Goal: Book appointment/travel/reservation

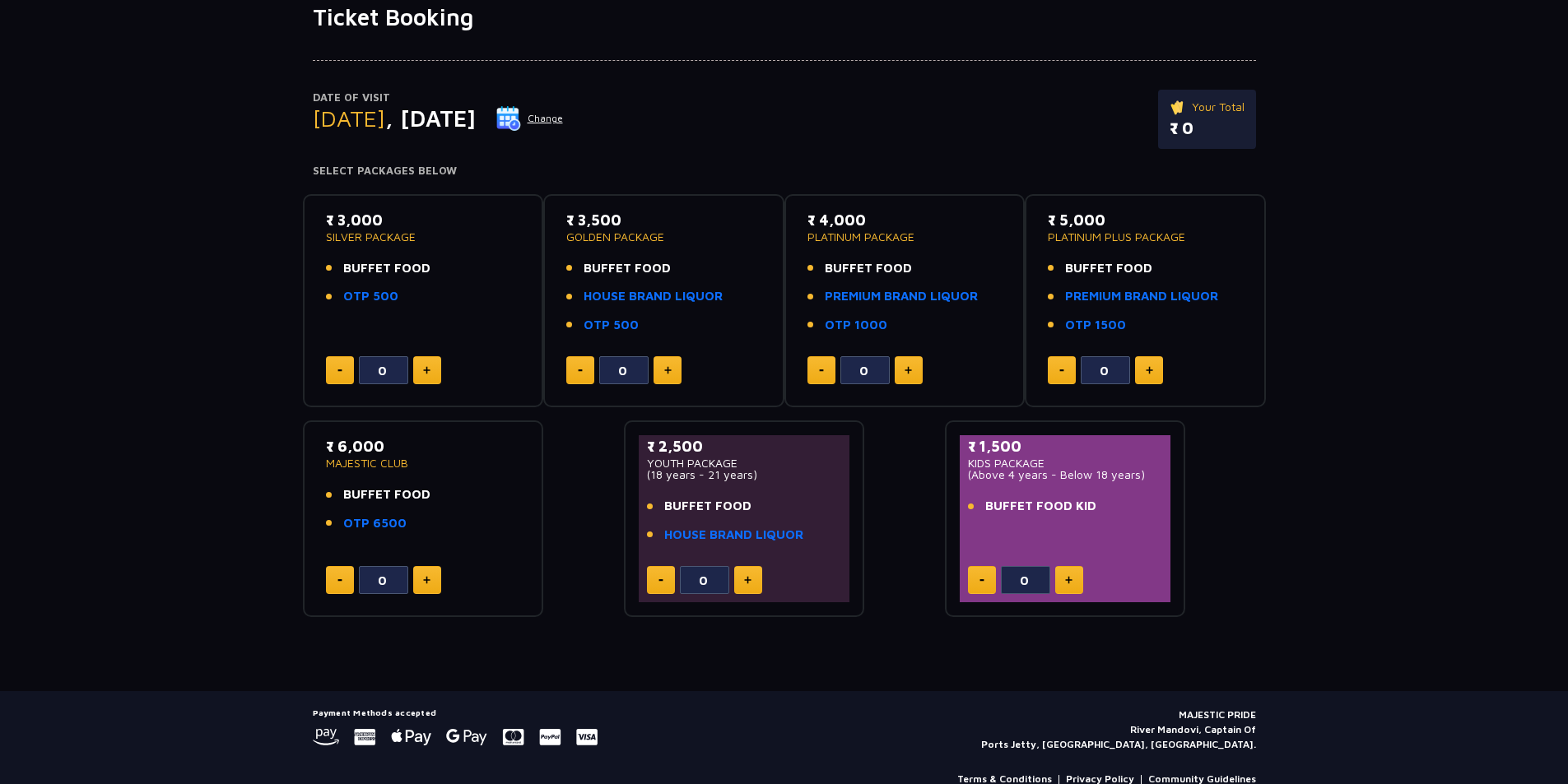
scroll to position [151, 0]
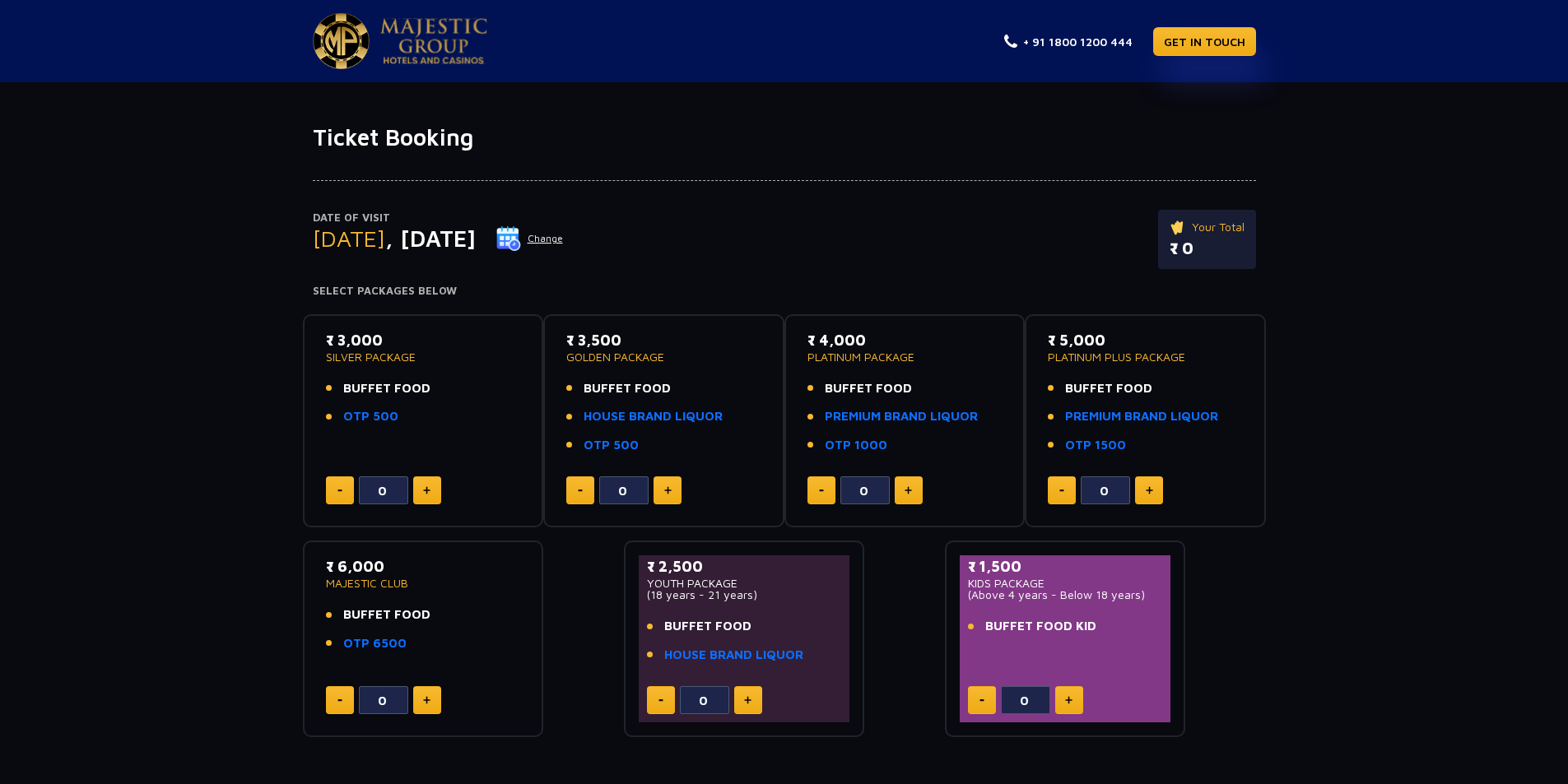
click at [564, 236] on button "Change" at bounding box center [530, 239] width 69 height 27
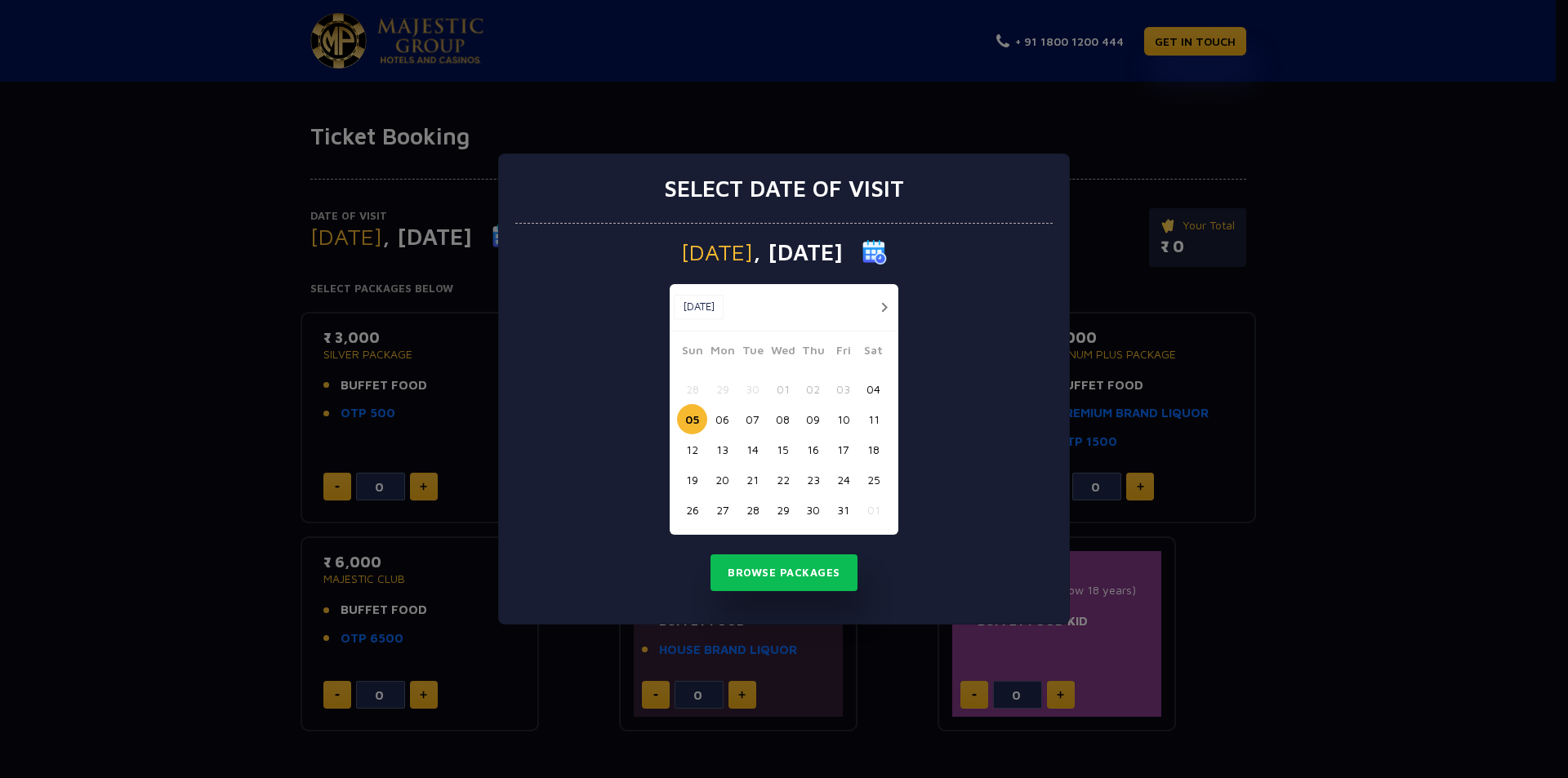
click at [876, 391] on button "04" at bounding box center [874, 389] width 30 height 30
click at [767, 567] on button "Browse Packages" at bounding box center [783, 573] width 147 height 37
